Goal: Information Seeking & Learning: Learn about a topic

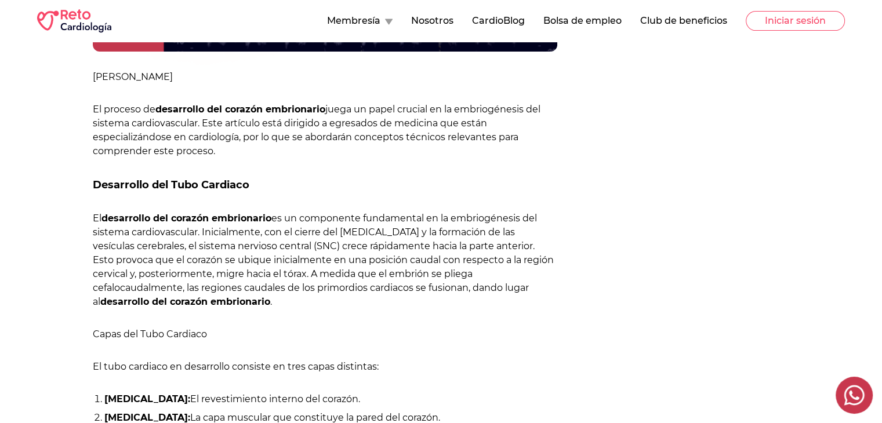
scroll to position [464, 0]
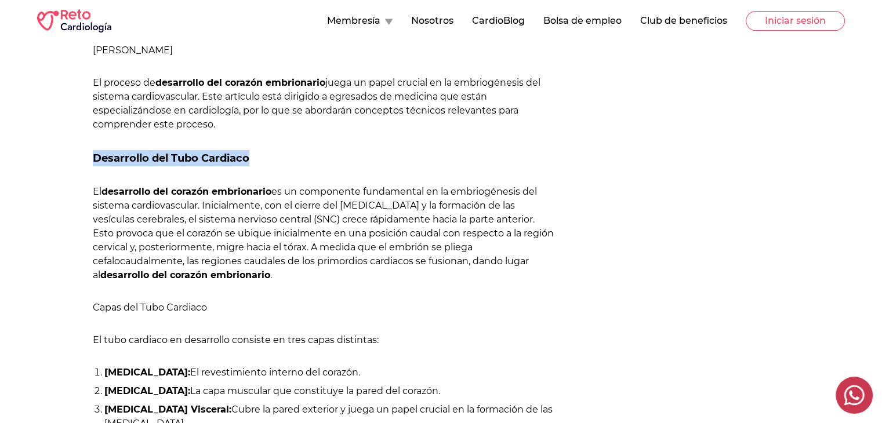
drag, startPoint x: 81, startPoint y: 155, endPoint x: 249, endPoint y: 160, distance: 167.6
click at [249, 160] on div "[PERSON_NAME] [DATE] [PERSON_NAME] El proceso de desarrollo del corazón embrion…" at bounding box center [297, 431] width 520 height 1372
copy h3 "Desarrollo del Tubo Cardiaco"
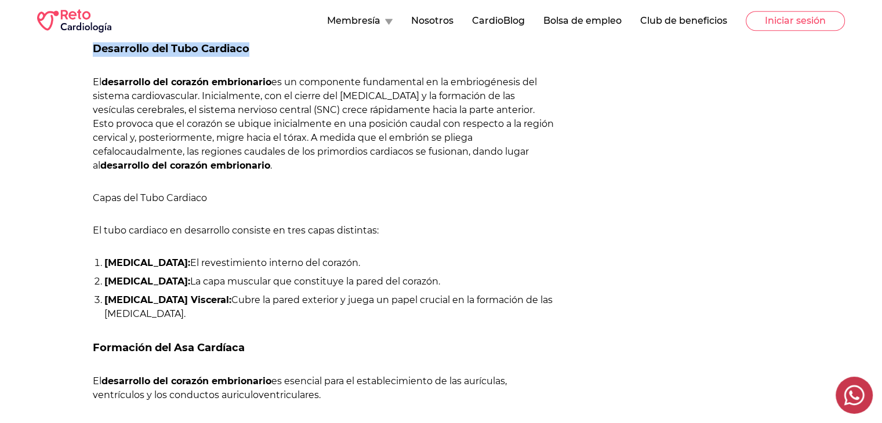
scroll to position [580, 0]
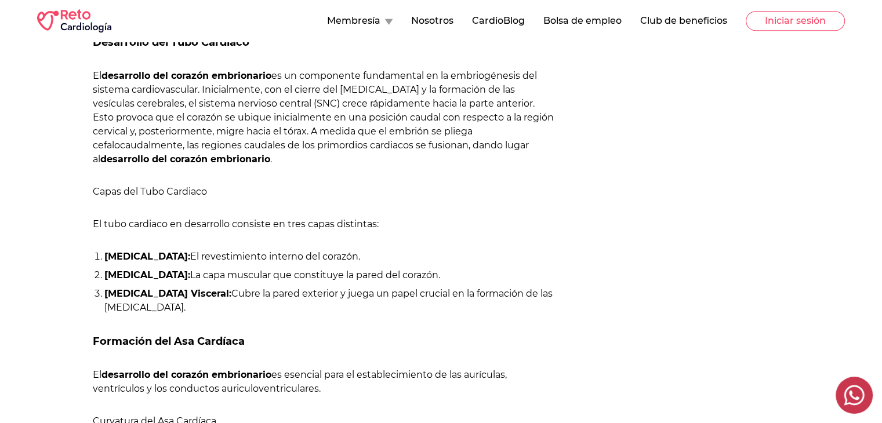
drag, startPoint x: 78, startPoint y: 72, endPoint x: 90, endPoint y: 70, distance: 12.4
click at [90, 70] on div "[PERSON_NAME] [DATE] [PERSON_NAME] El proceso de desarrollo del corazón embrion…" at bounding box center [297, 315] width 520 height 1372
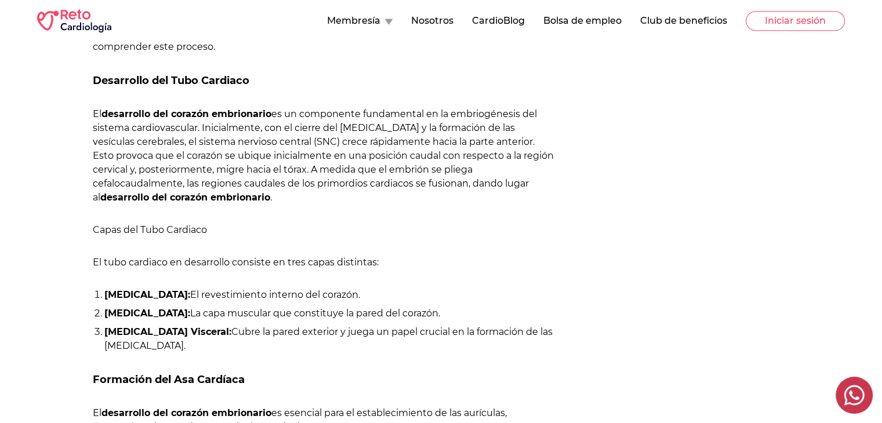
scroll to position [522, 0]
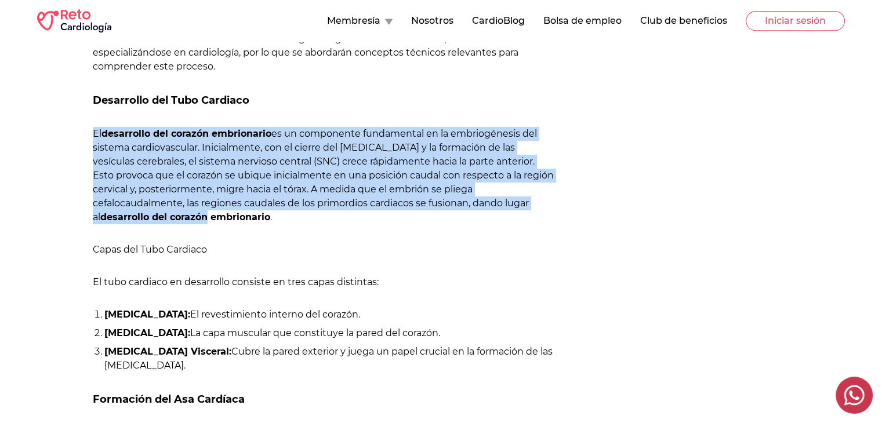
drag, startPoint x: 87, startPoint y: 131, endPoint x: 413, endPoint y: 178, distance: 329.8
click at [582, 201] on div "[PERSON_NAME] [DATE] [PERSON_NAME] El proceso de desarrollo del corazón embrion…" at bounding box center [441, 373] width 808 height 1372
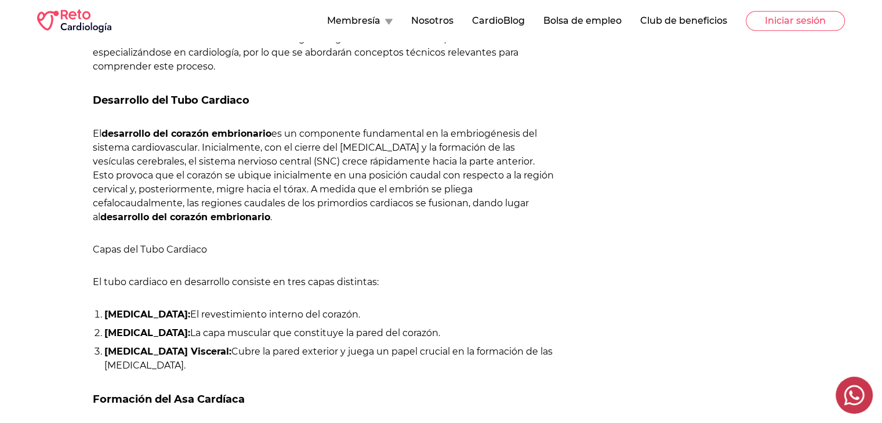
drag, startPoint x: 397, startPoint y: 268, endPoint x: 385, endPoint y: 241, distance: 30.1
drag, startPoint x: 74, startPoint y: 144, endPoint x: 81, endPoint y: 137, distance: 9.8
click at [75, 143] on div "[PERSON_NAME] [DATE] [PERSON_NAME] El proceso de desarrollo del corazón embrion…" at bounding box center [297, 373] width 520 height 1372
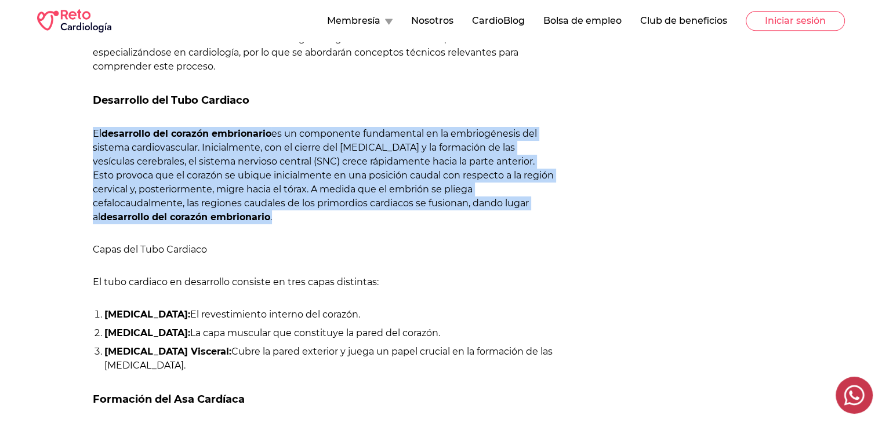
drag, startPoint x: 96, startPoint y: 130, endPoint x: 492, endPoint y: 214, distance: 404.8
click at [492, 214] on div "[PERSON_NAME] [DATE] [PERSON_NAME] El proceso de desarrollo del corazón embrion…" at bounding box center [297, 373] width 520 height 1372
copy p "El desarrollo del corazón embrionario es un componente fundamental en la embrio…"
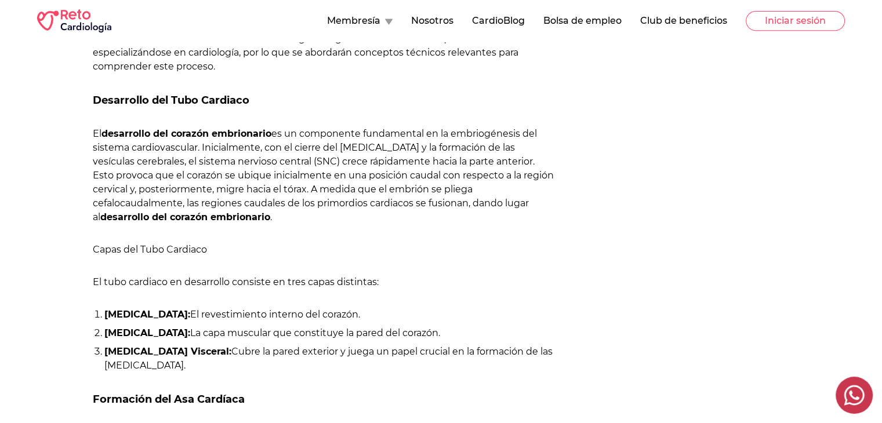
click at [277, 244] on h4 "Capas del Tubo Cardiaco" at bounding box center [325, 250] width 464 height 14
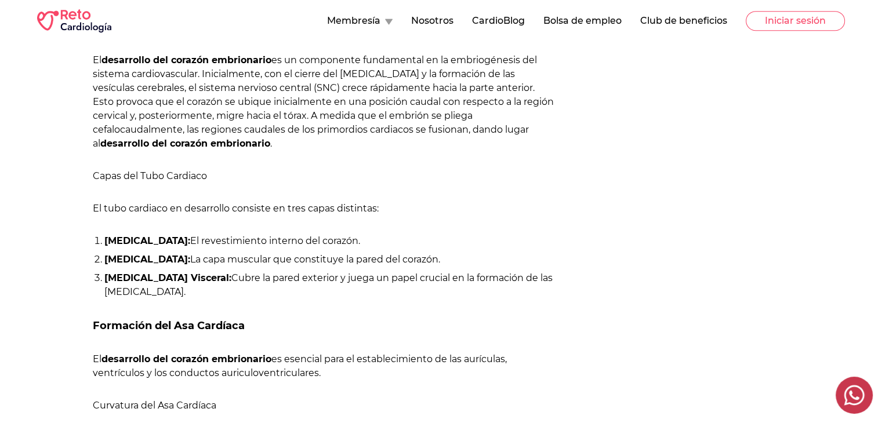
scroll to position [638, 0]
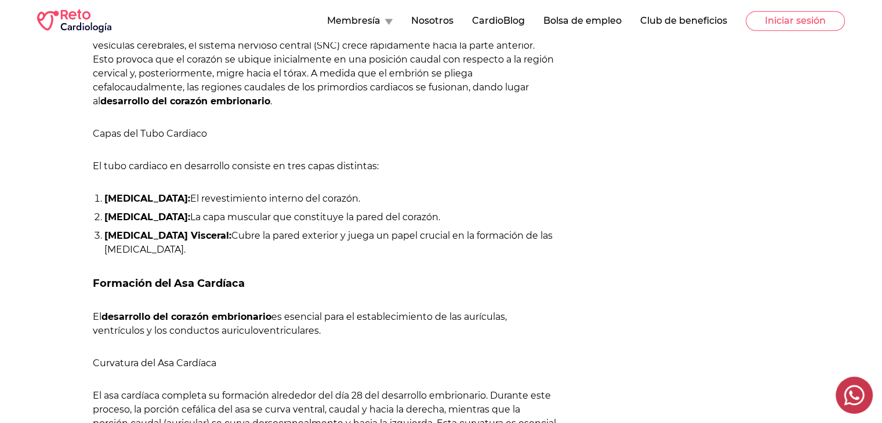
drag, startPoint x: 94, startPoint y: 133, endPoint x: 313, endPoint y: 249, distance: 247.4
click at [313, 249] on div "[PERSON_NAME] El proceso de desarrollo del corazón embrionario juega un papel c…" at bounding box center [325, 397] width 464 height 1055
copy div "Capas del Tubo Cardiaco El tubo cardiaco en desarrollo consiste en tres capas d…"
